Goal: Information Seeking & Learning: Learn about a topic

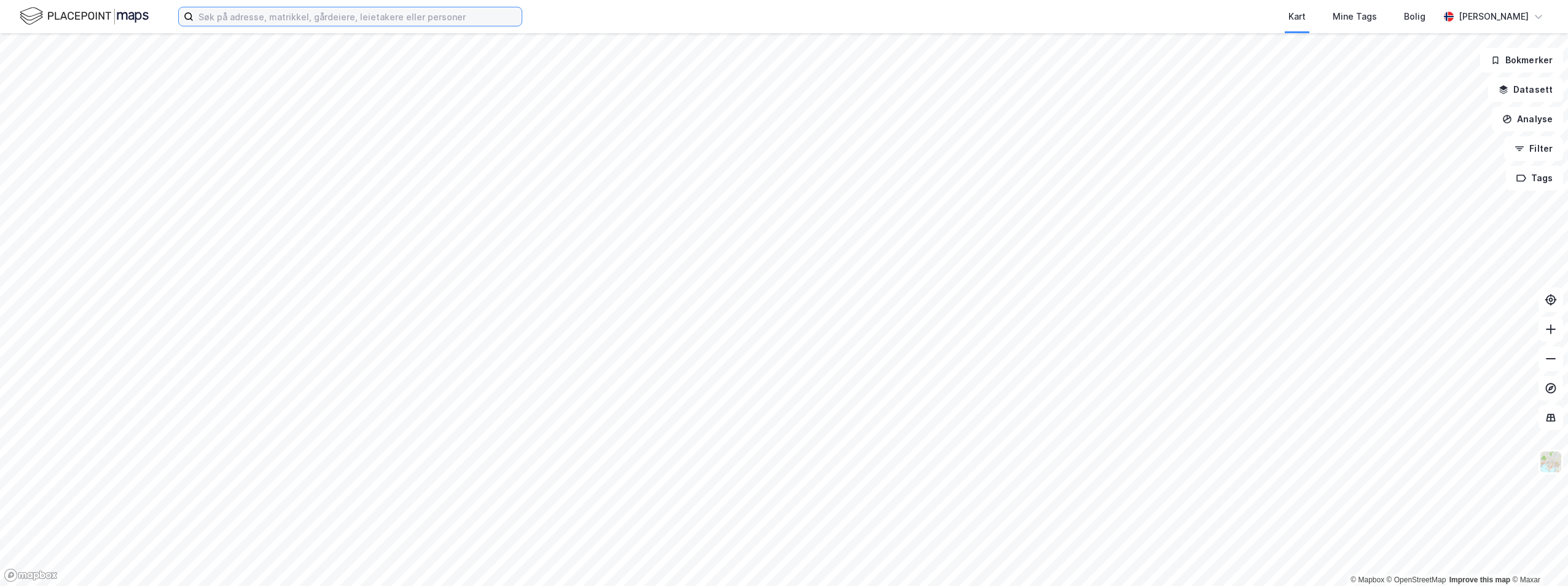
click at [291, 18] on input at bounding box center [357, 16] width 328 height 18
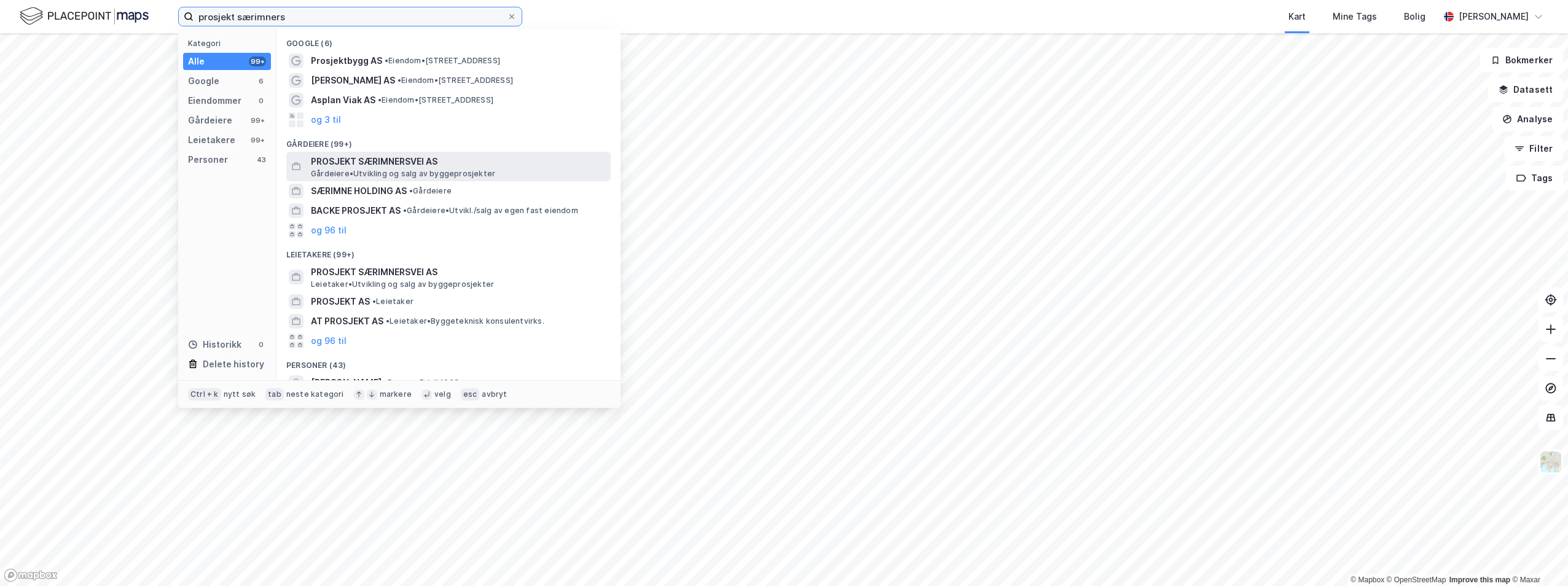
type input "prosjekt særimners"
click at [433, 159] on span "PROSJEKT SÆRIMNERSVEI AS" at bounding box center [458, 161] width 295 height 15
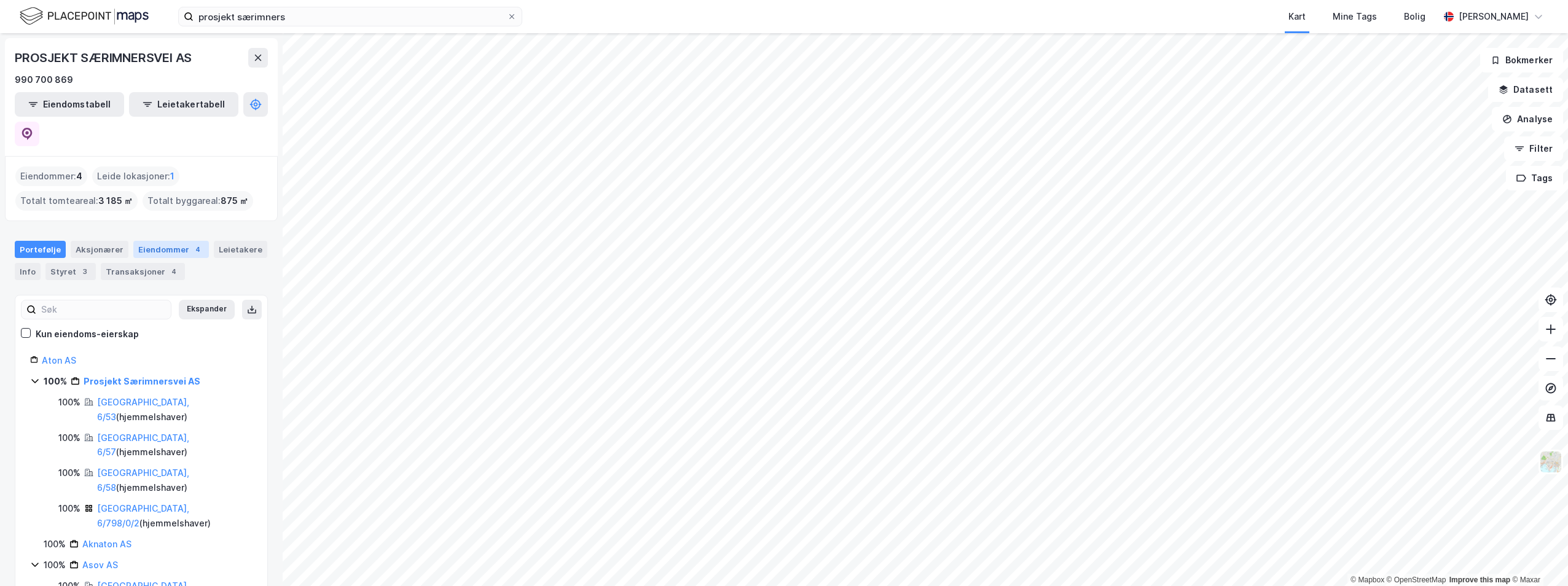
click at [159, 241] on div "Eiendommer 4" at bounding box center [171, 249] width 75 height 17
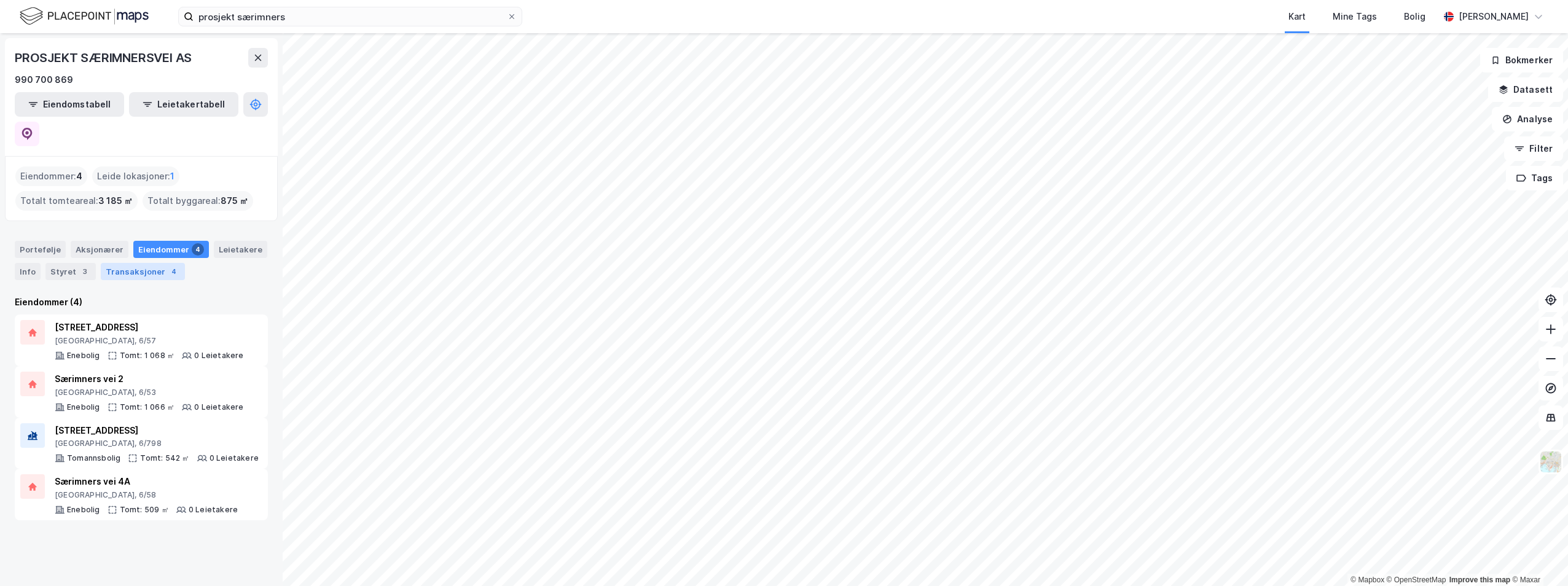
click at [154, 263] on div "Transaksjoner 4" at bounding box center [142, 271] width 84 height 17
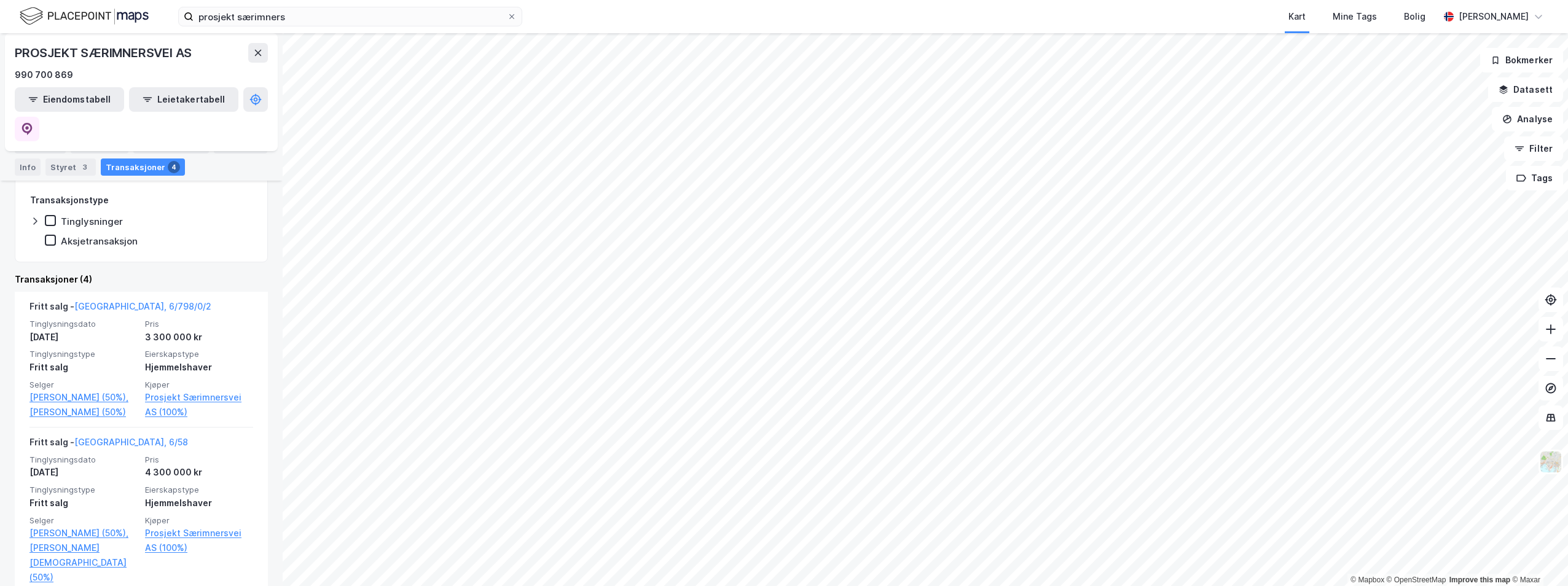
scroll to position [95, 0]
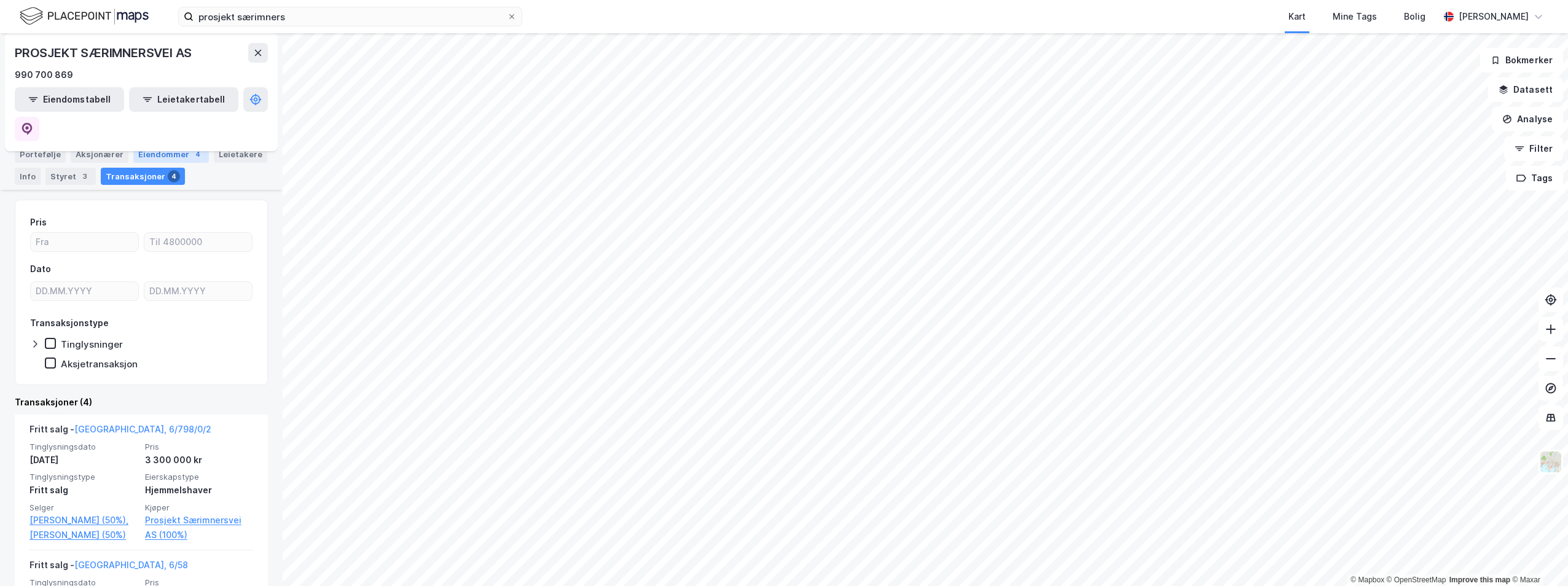
click at [177, 146] on div "Eiendommer 4" at bounding box center [171, 154] width 75 height 17
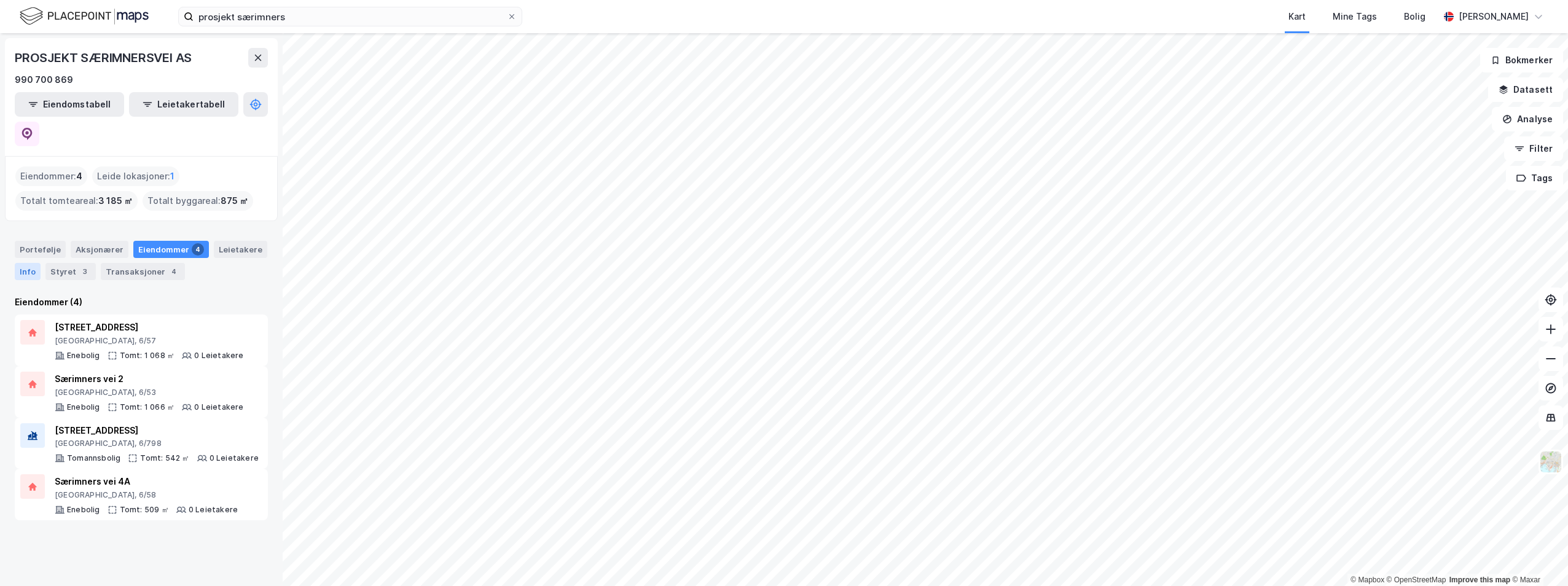
click at [38, 263] on div "Info" at bounding box center [28, 271] width 26 height 17
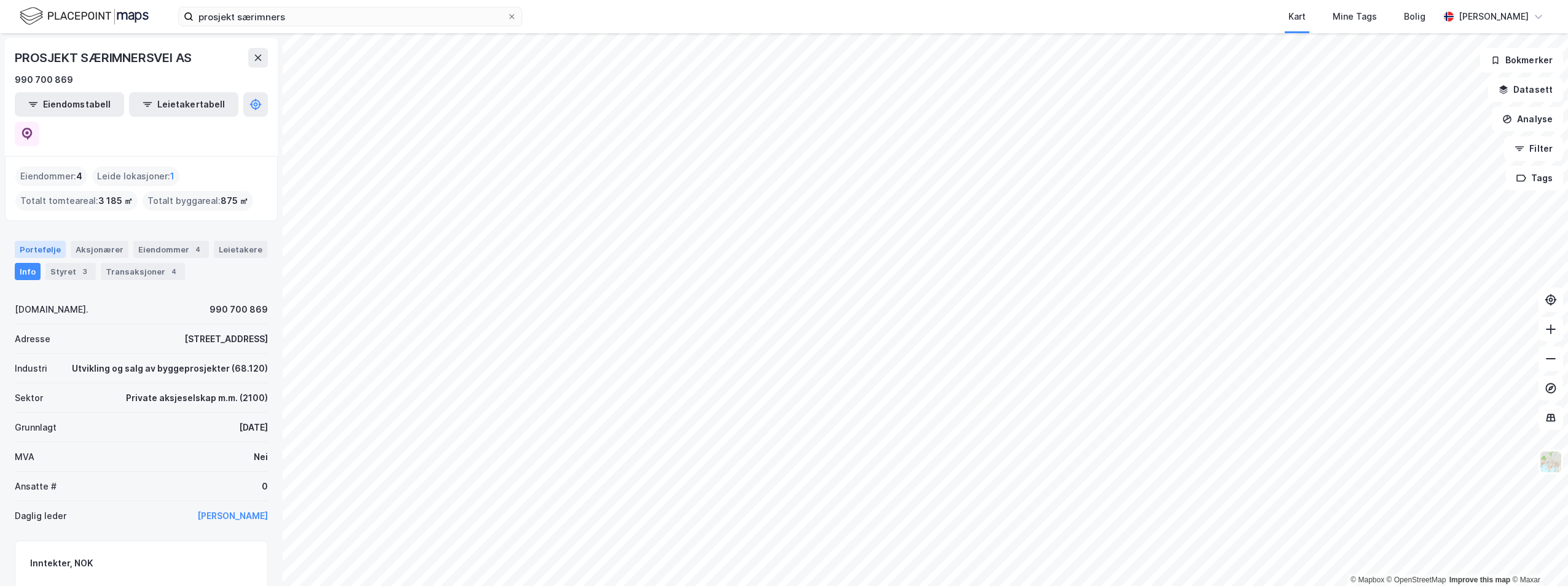
click at [49, 241] on div "Portefølje" at bounding box center [40, 249] width 51 height 17
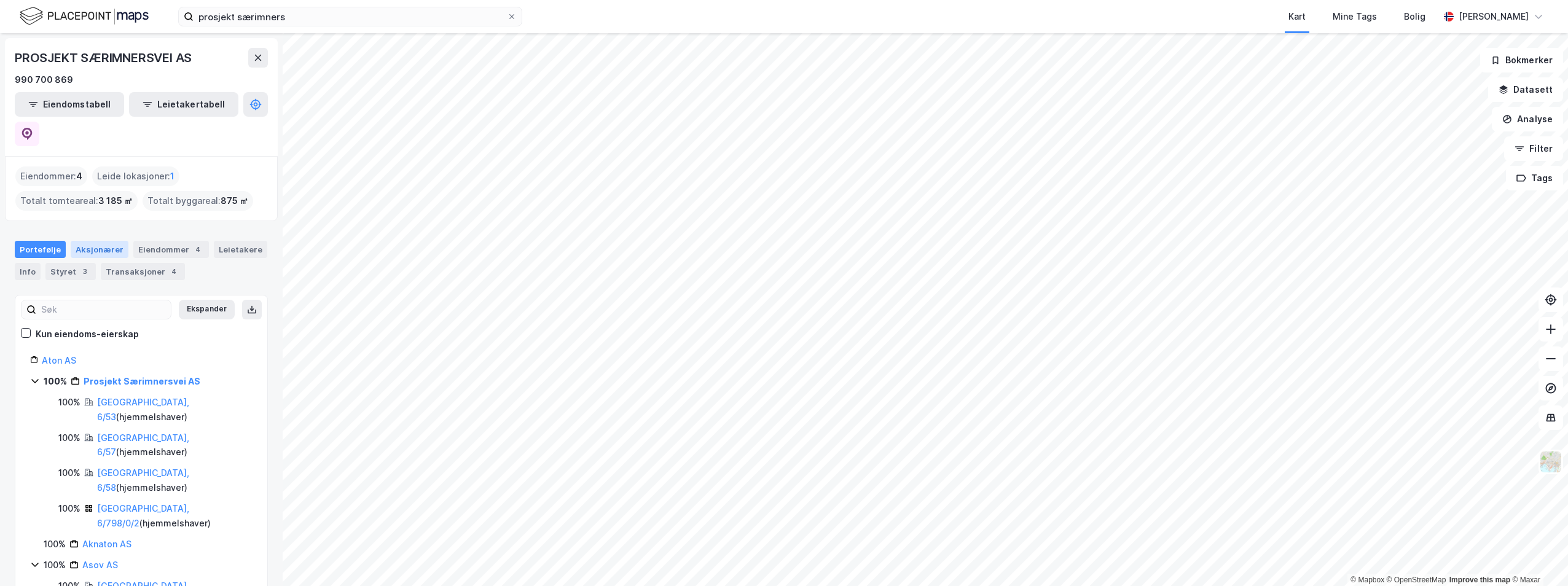
click at [99, 241] on div "Aksjonærer" at bounding box center [100, 249] width 58 height 17
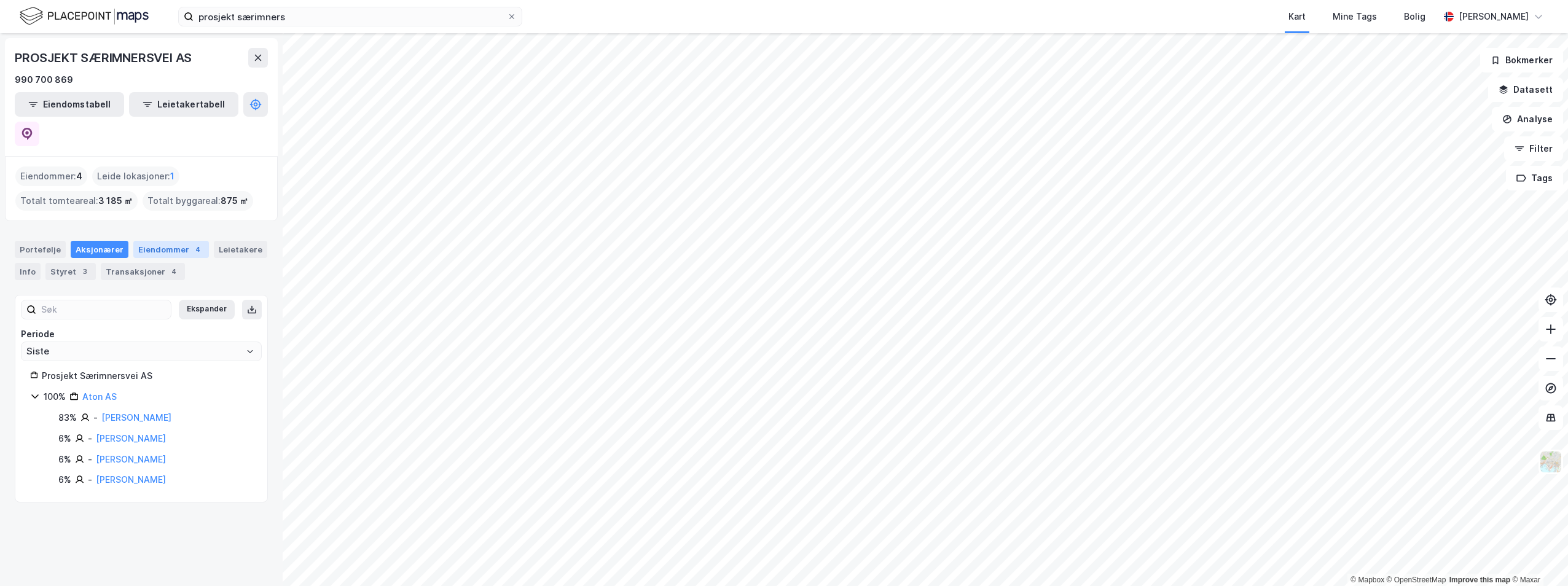
click at [192, 243] on div "4" at bounding box center [198, 249] width 12 height 12
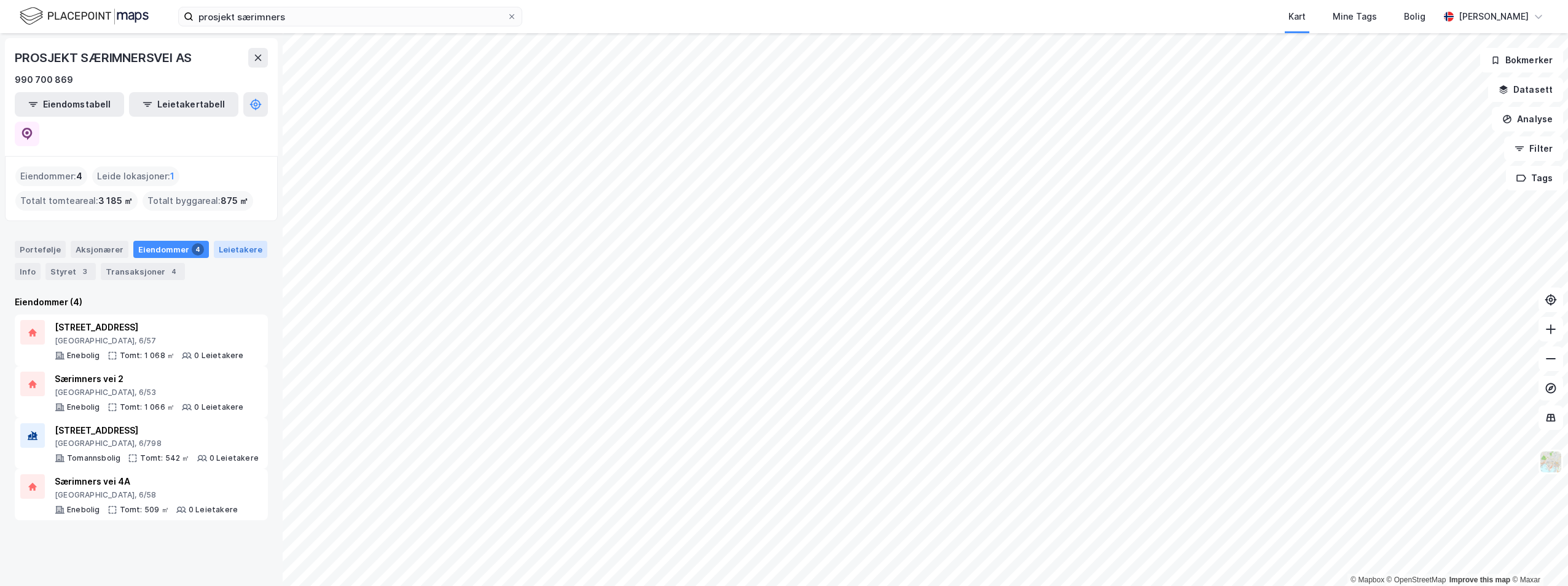
click at [225, 241] on div "Leietakere" at bounding box center [241, 249] width 53 height 17
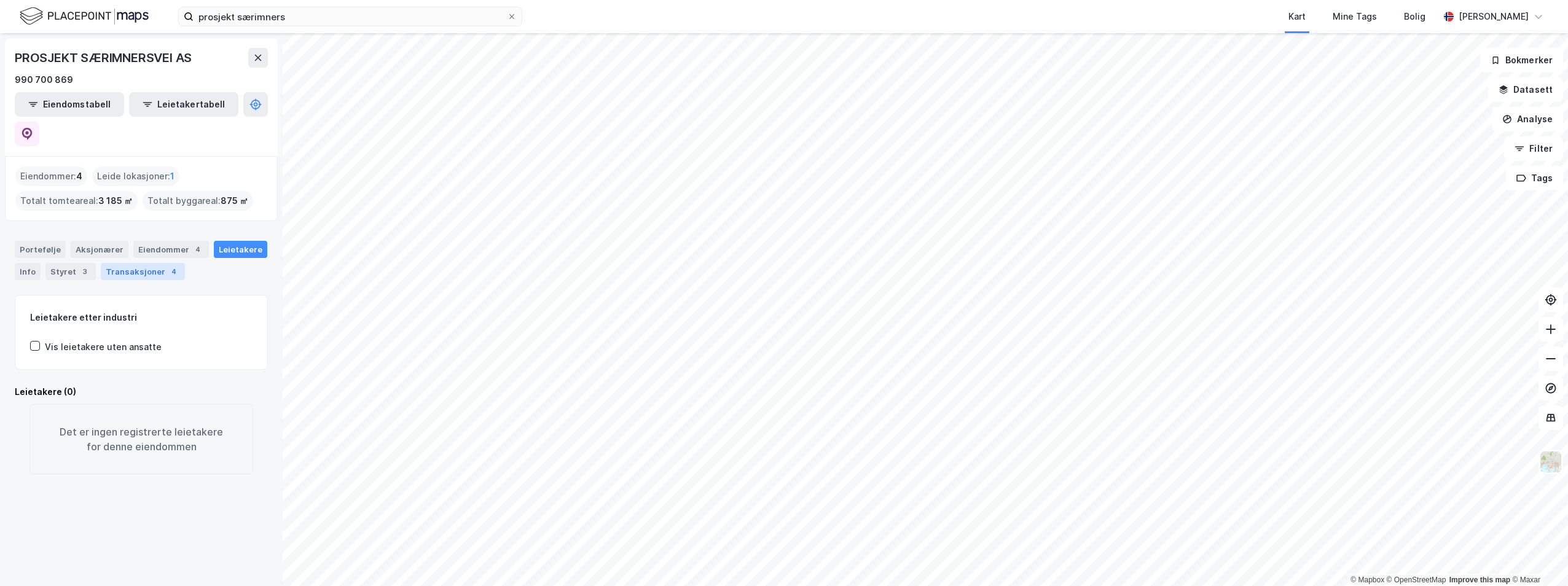
click at [145, 263] on div "Transaksjoner 4" at bounding box center [142, 271] width 84 height 17
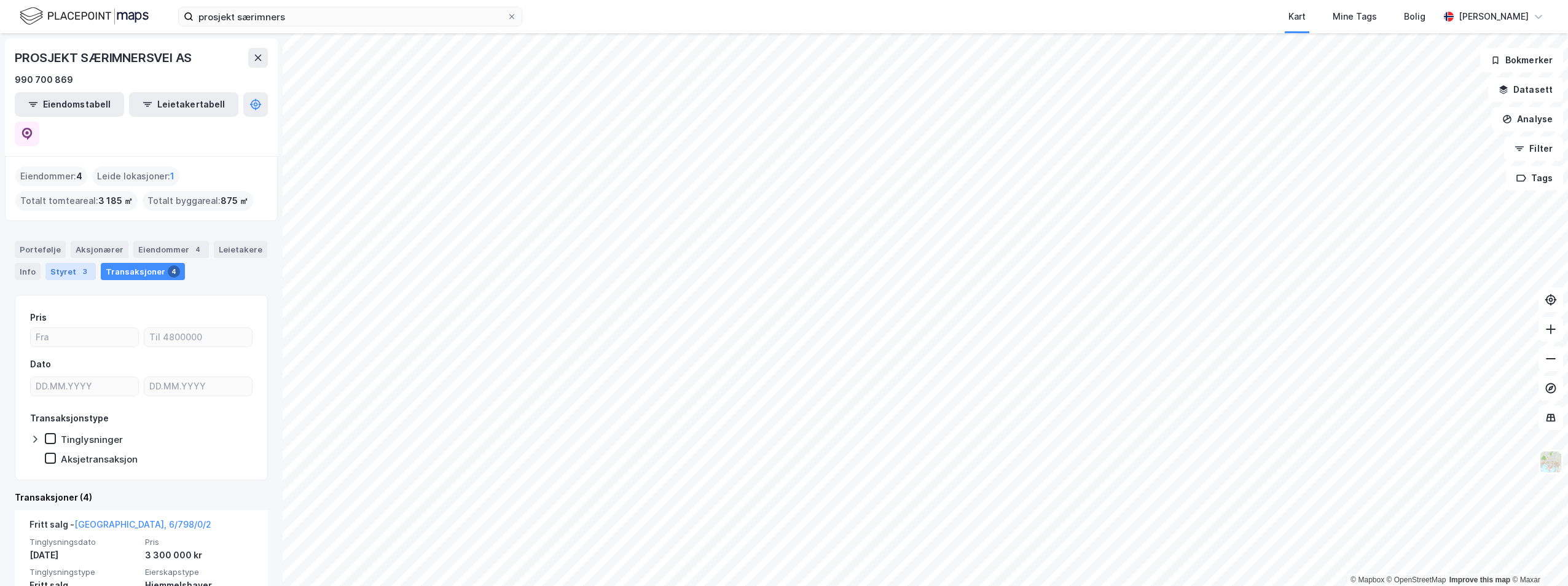
click at [70, 263] on div "Styret 3" at bounding box center [70, 271] width 50 height 17
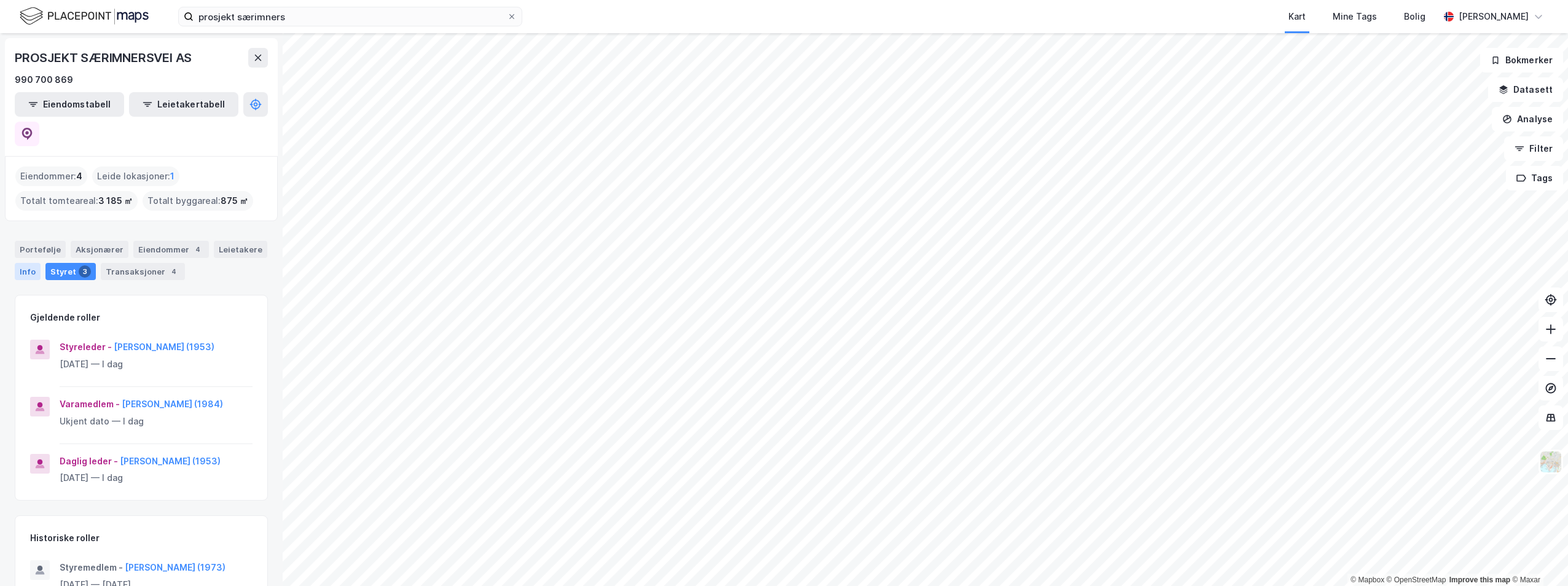
click at [29, 263] on div "Info" at bounding box center [28, 271] width 26 height 17
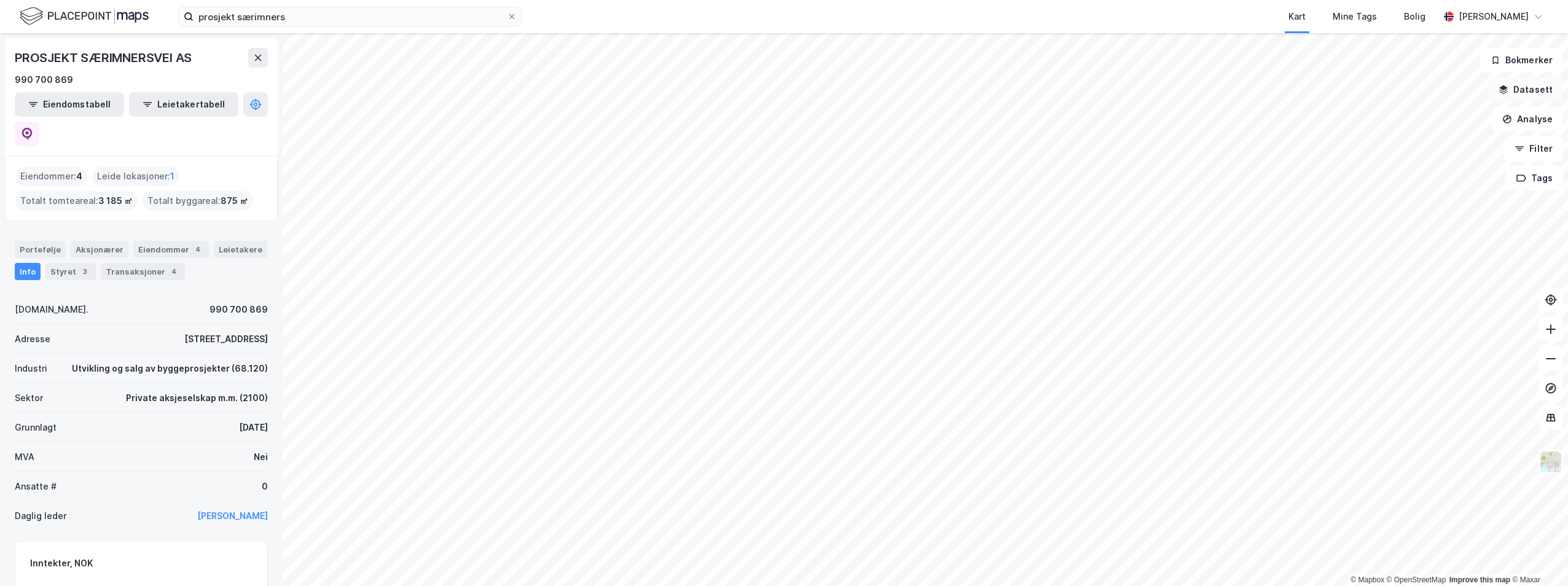
click at [1538, 87] on button "Datasett" at bounding box center [1525, 90] width 75 height 25
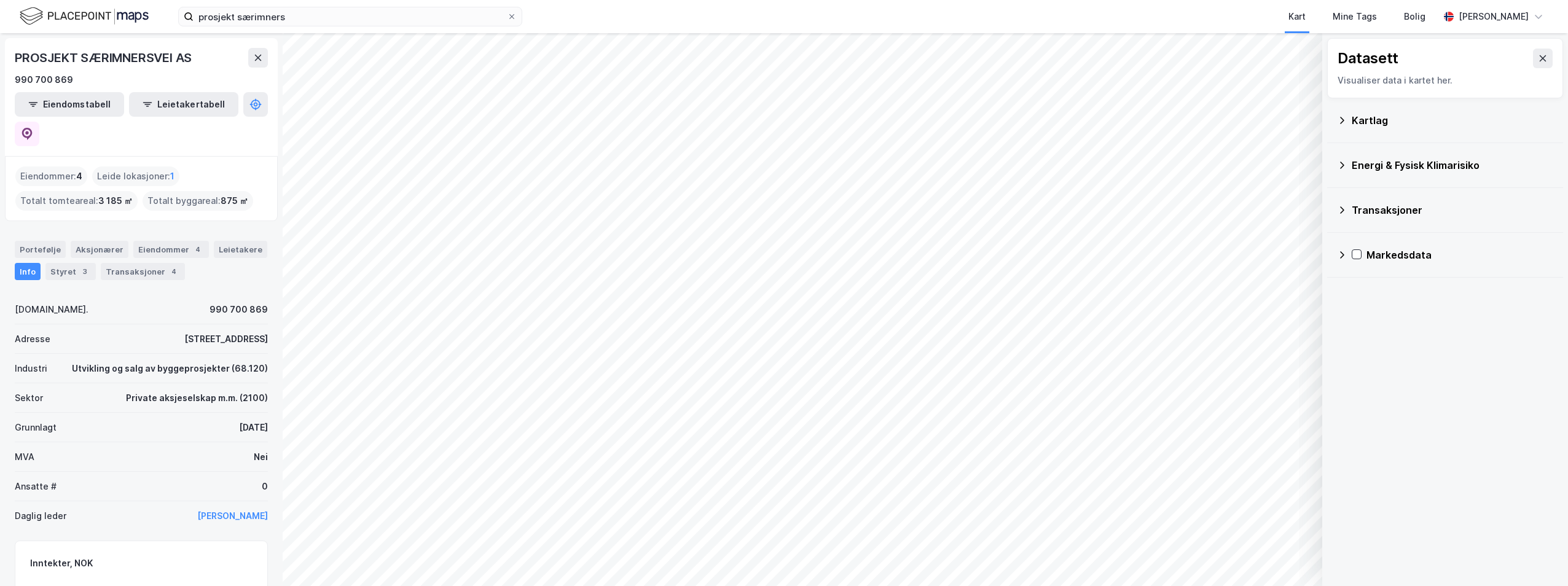
click at [1391, 122] on div "Kartlag" at bounding box center [1452, 120] width 202 height 15
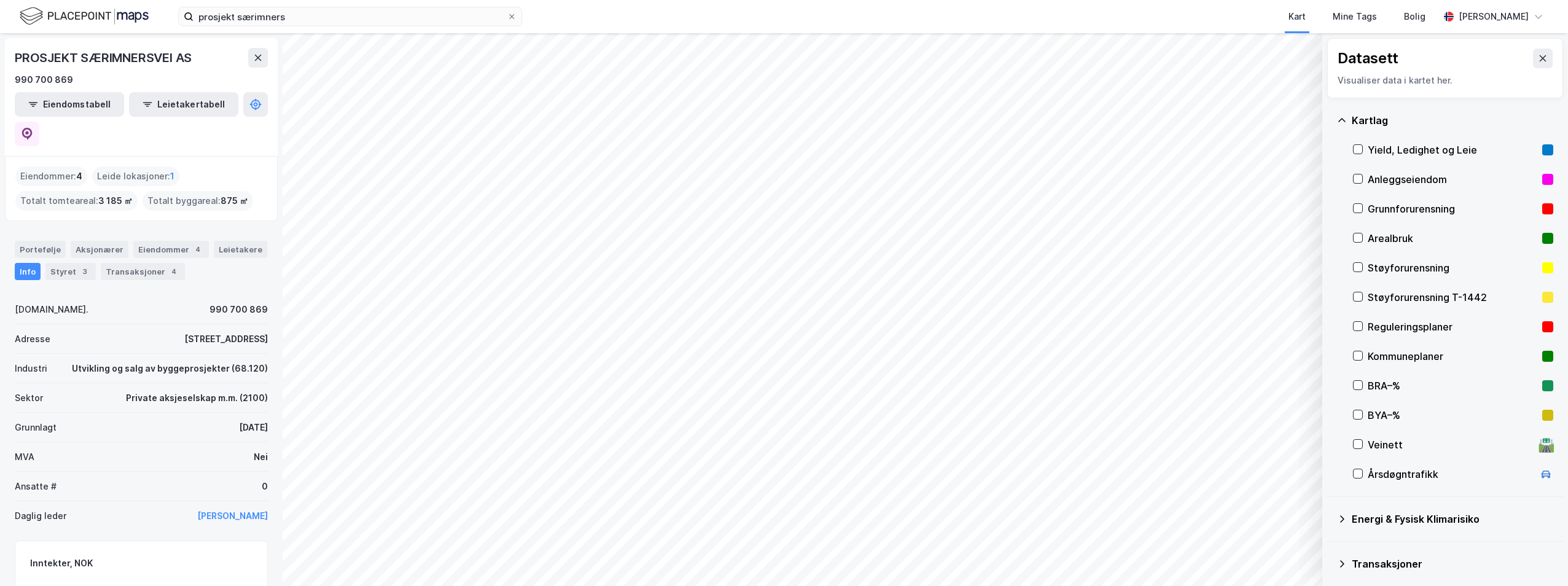
click at [1428, 324] on div "Reguleringsplaner" at bounding box center [1452, 326] width 170 height 15
click at [139, 263] on div "Transaksjoner 4" at bounding box center [142, 271] width 84 height 17
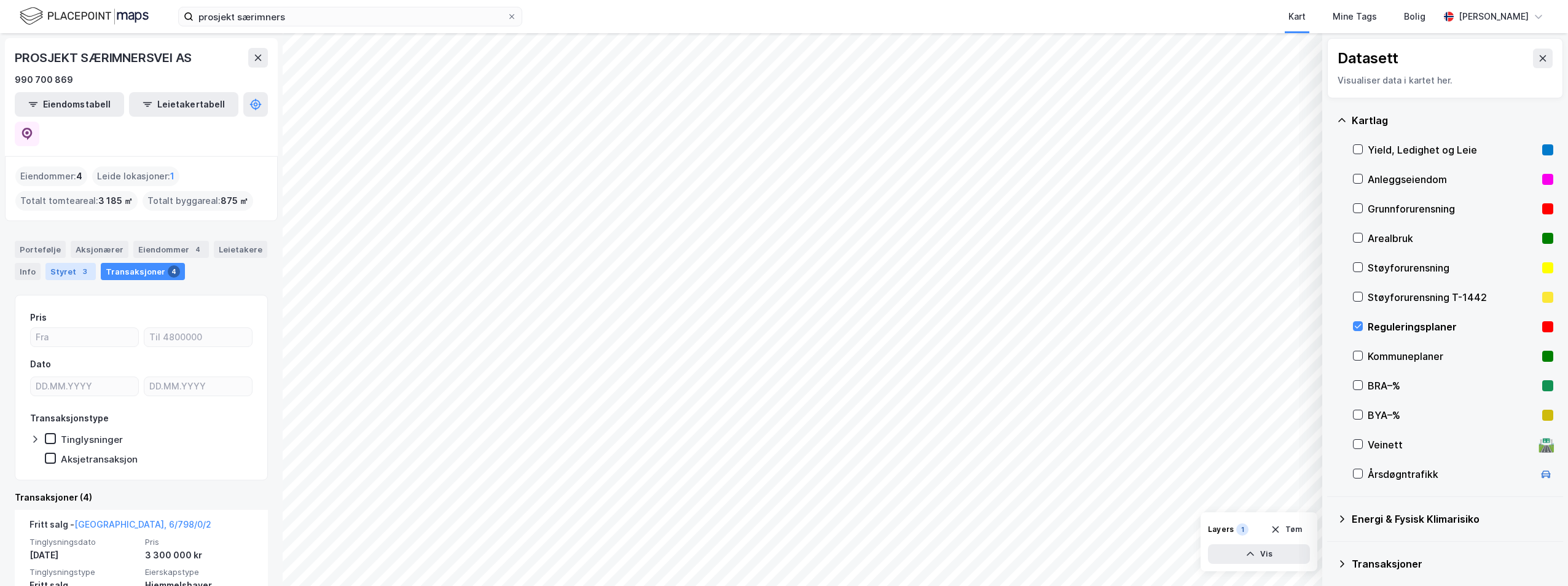
click at [75, 263] on div "Styret 3" at bounding box center [70, 271] width 50 height 17
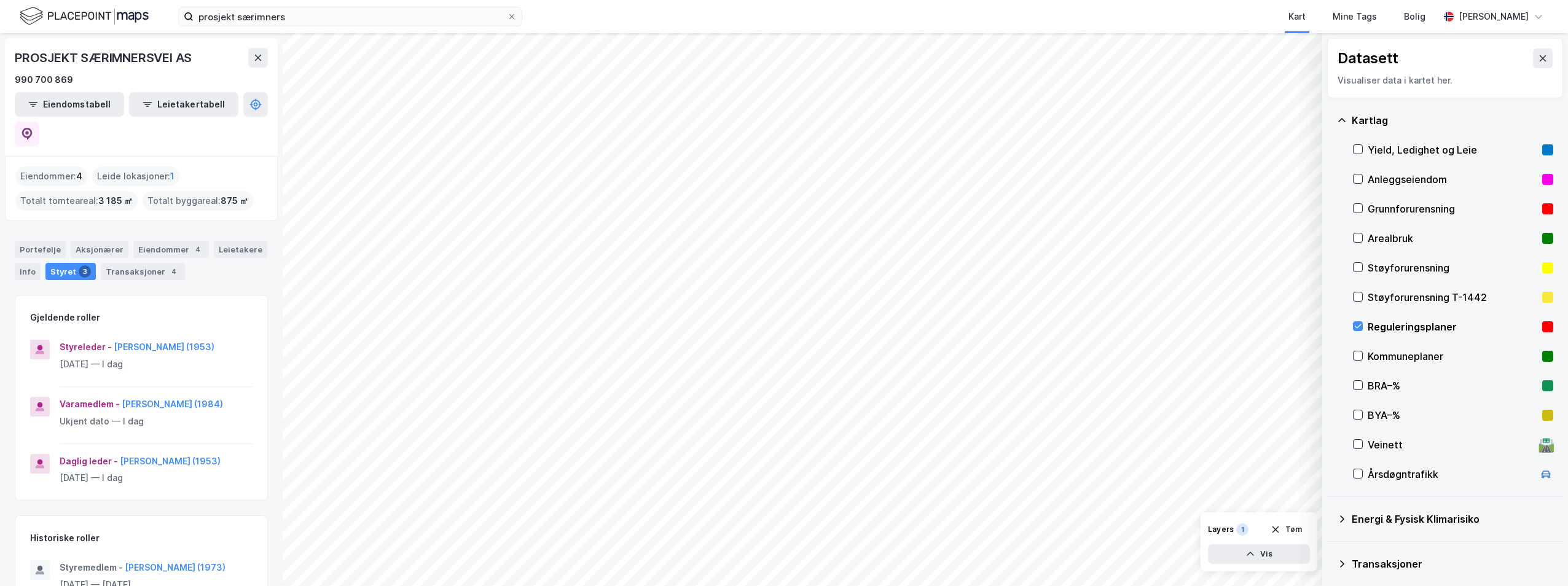
click at [259, 226] on div "Portefølje Aksjonærer Eiendommer 4 Leietakere Info Styret 3 Transaksjoner 4" at bounding box center [141, 255] width 282 height 59
click at [151, 241] on div "Eiendommer 4" at bounding box center [171, 249] width 75 height 17
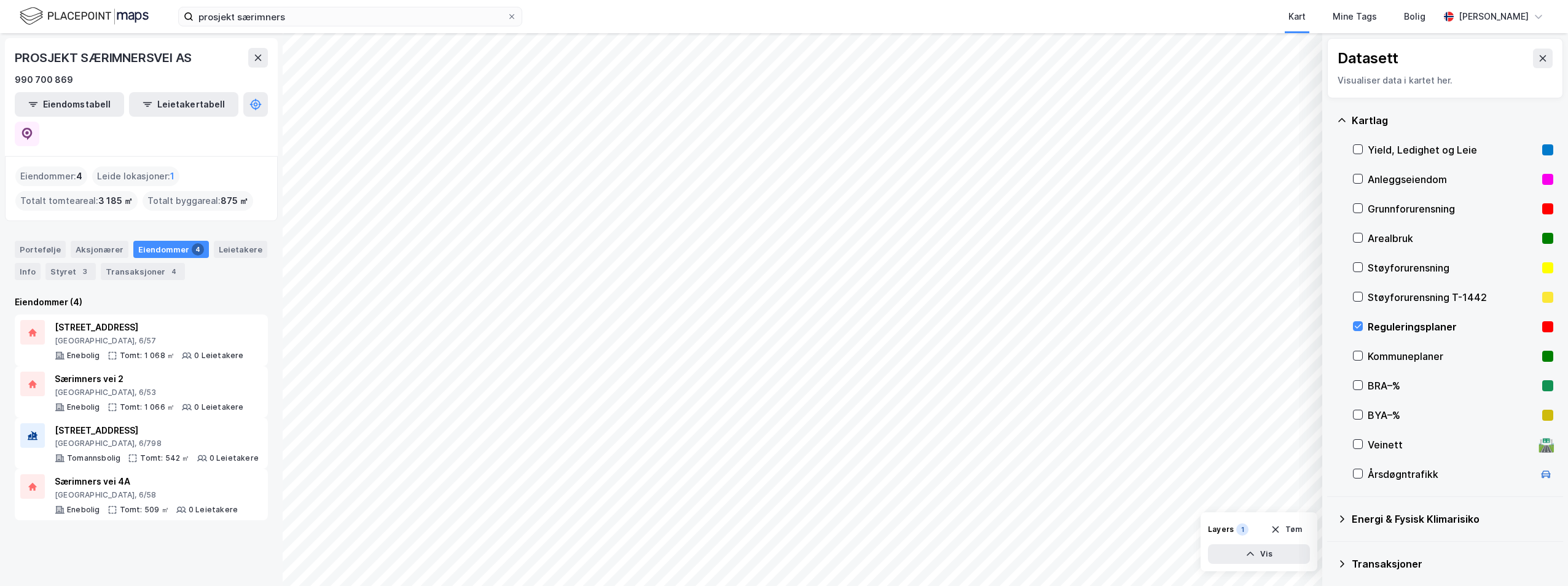
click at [1359, 409] on div "BYA–%" at bounding box center [1453, 415] width 200 height 29
click at [1362, 413] on div "BYA–%" at bounding box center [1453, 415] width 200 height 29
click at [1354, 386] on icon at bounding box center [1357, 384] width 8 height 8
click at [1362, 326] on icon at bounding box center [1357, 326] width 8 height 8
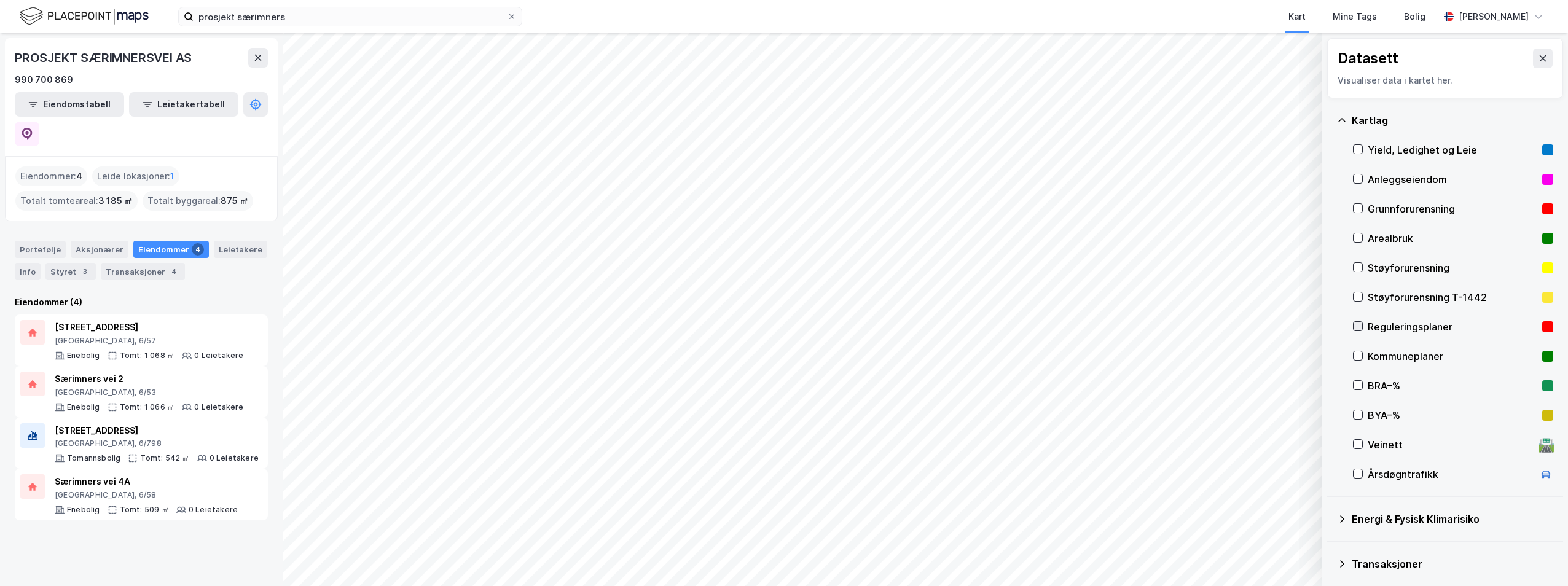
click at [1362, 326] on icon at bounding box center [1357, 326] width 8 height 8
click at [1379, 322] on div "Reguleringsplaner" at bounding box center [1452, 326] width 170 height 15
click at [1362, 326] on div at bounding box center [1357, 326] width 10 height 10
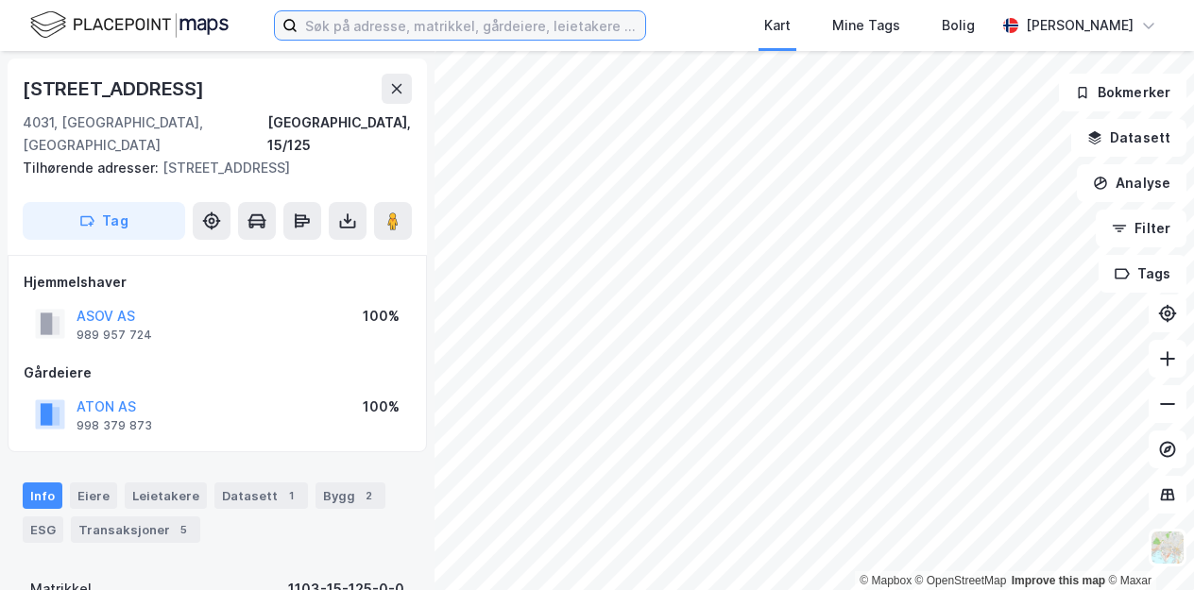
click at [512, 23] on input at bounding box center [470, 25] width 347 height 28
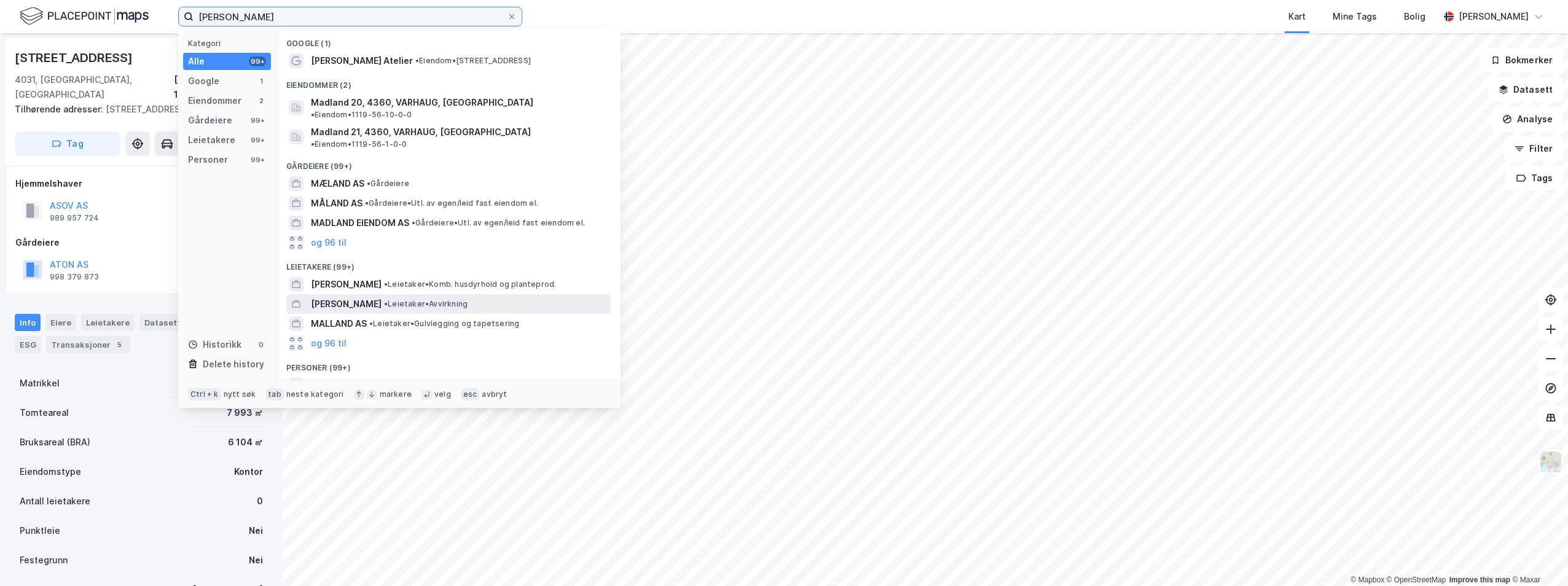
scroll to position [54, 0]
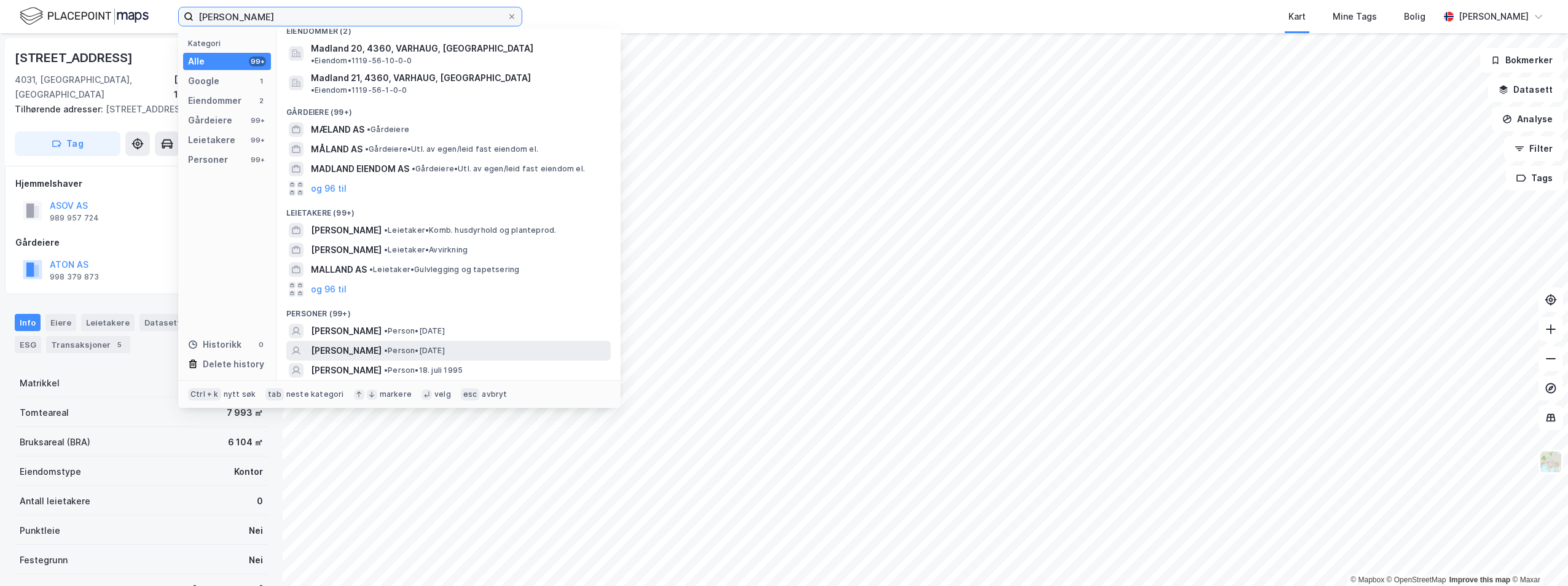
type input "maria madland"
click at [370, 343] on span "MARIA MADLAND" at bounding box center [346, 351] width 71 height 15
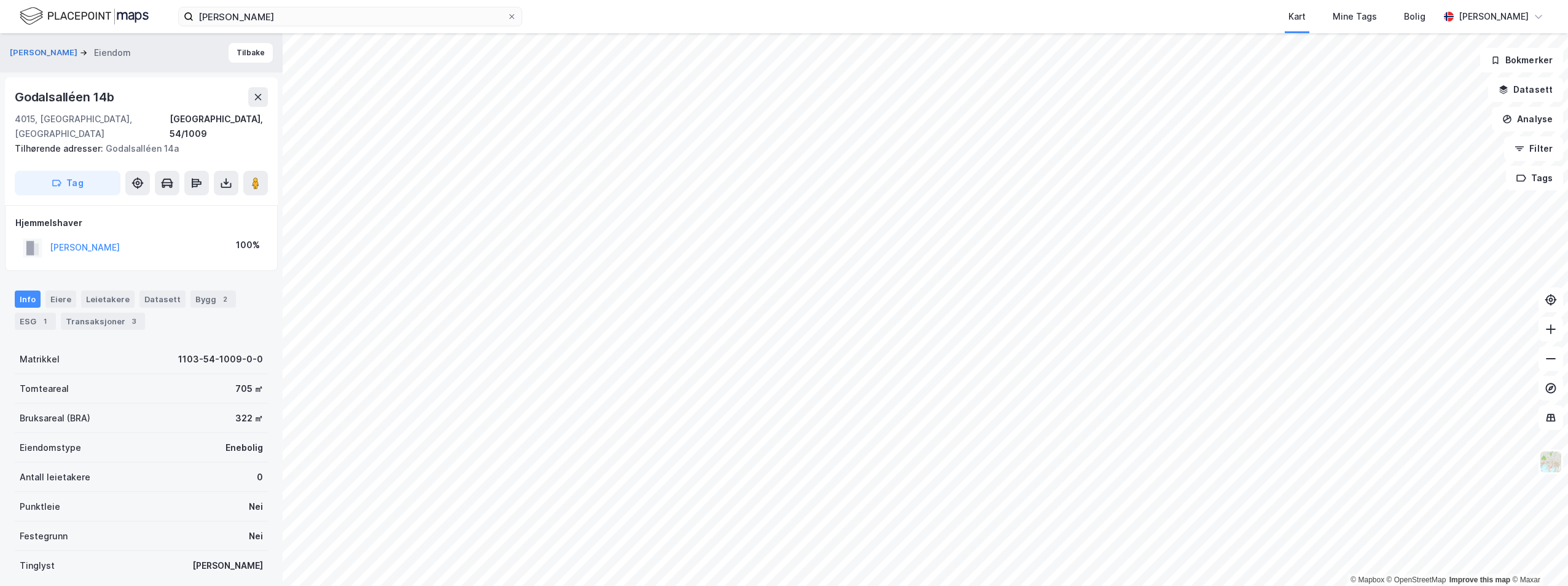
click at [154, 141] on div "Tilhørende adresser: Godalsalléen 14a" at bounding box center [137, 148] width 243 height 15
drag, startPoint x: 18, startPoint y: 118, endPoint x: 160, endPoint y: 124, distance: 142.1
click at [160, 124] on div "4015, Stavanger, Rogaland Stavanger, 54/1009" at bounding box center [141, 126] width 253 height 29
drag, startPoint x: 160, startPoint y: 124, endPoint x: 16, endPoint y: 117, distance: 144.2
click at [16, 117] on div "Godalsalléen 14b 4015, Stavanger, Rogaland Stavanger, 54/1009 Tilhørende adress…" at bounding box center [141, 141] width 273 height 127
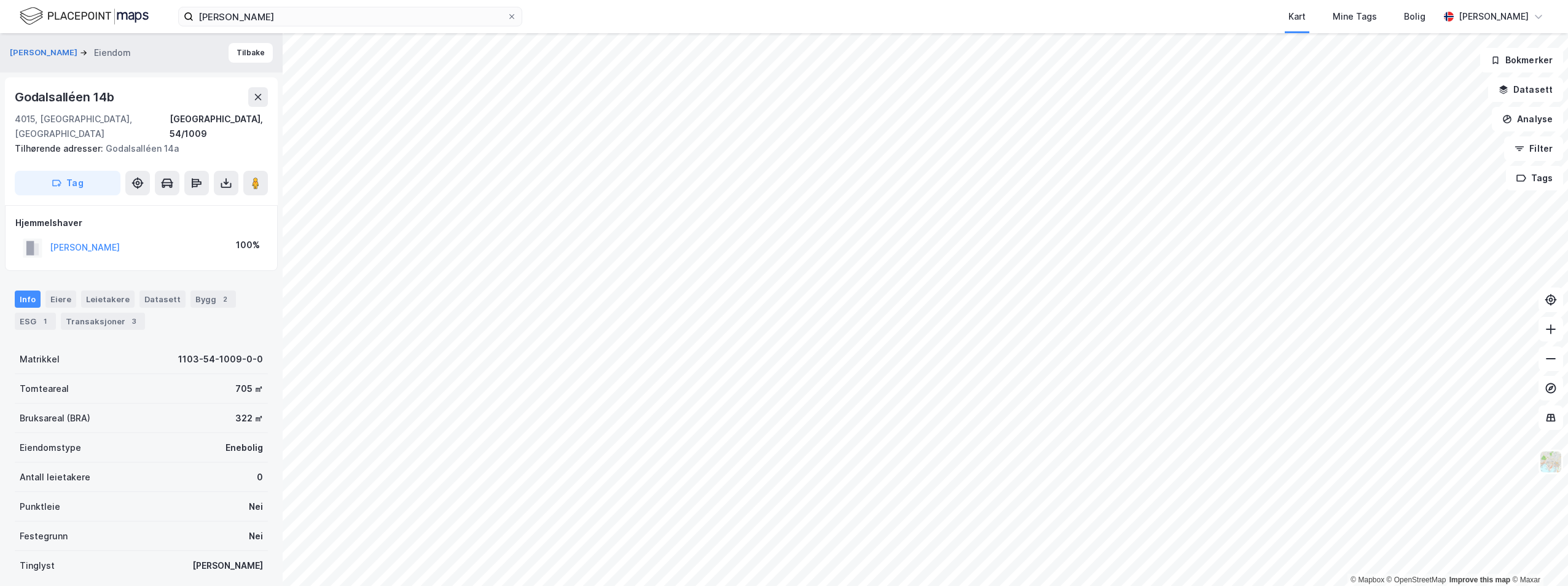
click at [171, 102] on div "Godalsalléen 14b" at bounding box center [141, 97] width 253 height 20
click at [247, 51] on button "Tilbake" at bounding box center [250, 53] width 44 height 20
